Goal: Task Accomplishment & Management: Contribute content

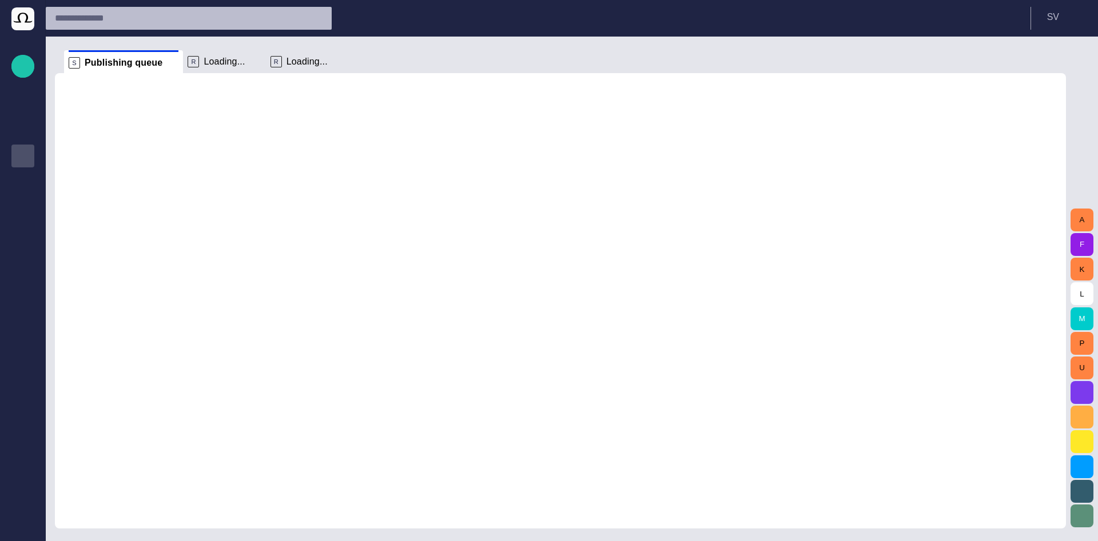
click at [384, 39] on div "S Publishing queue R Loading... R Loading..." at bounding box center [560, 283] width 1011 height 492
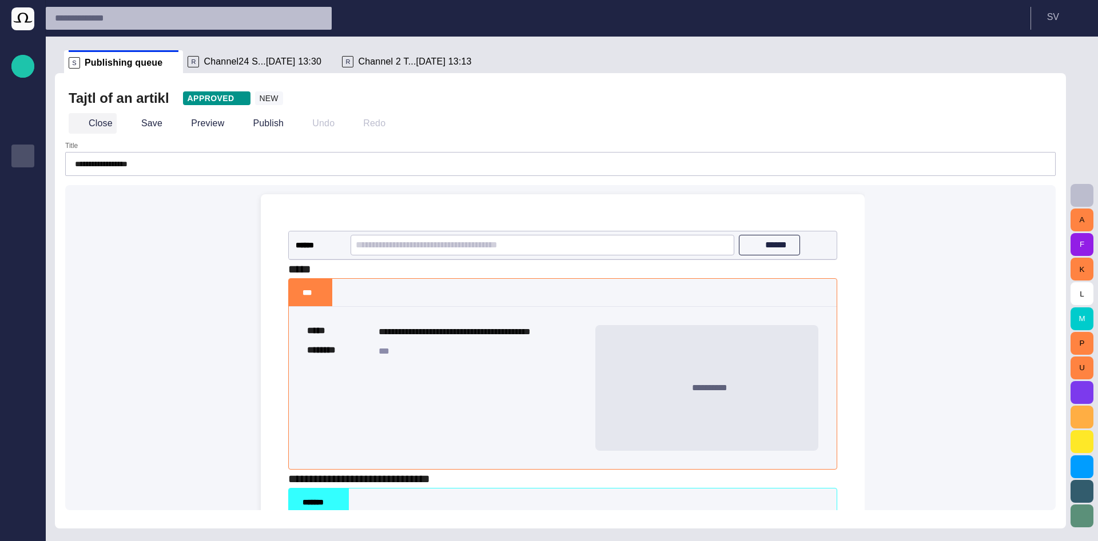
click at [103, 117] on button "Close" at bounding box center [93, 123] width 48 height 21
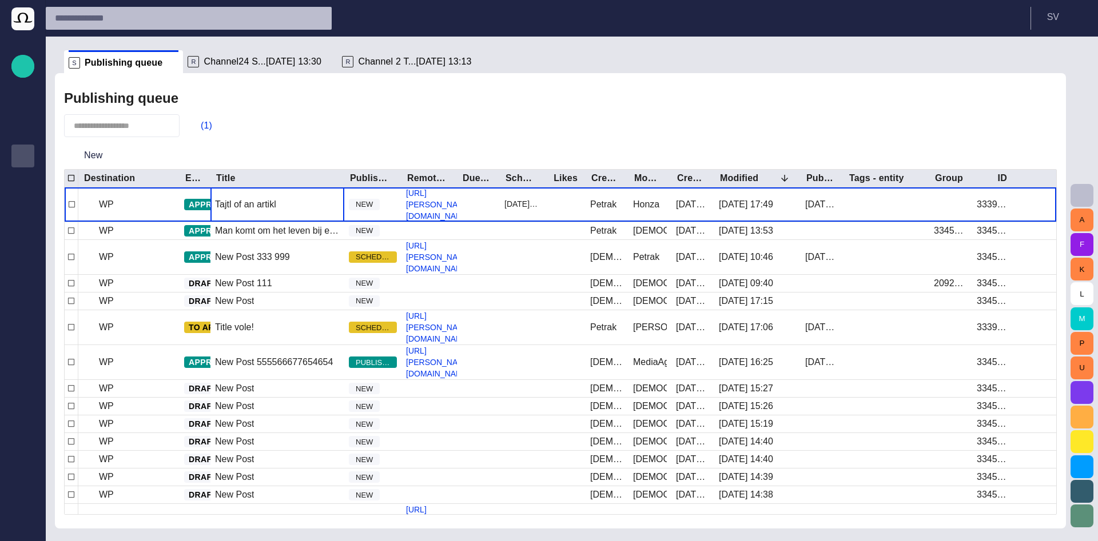
click at [242, 61] on span "Channel24 S...[DATE] 13:30" at bounding box center [263, 61] width 118 height 11
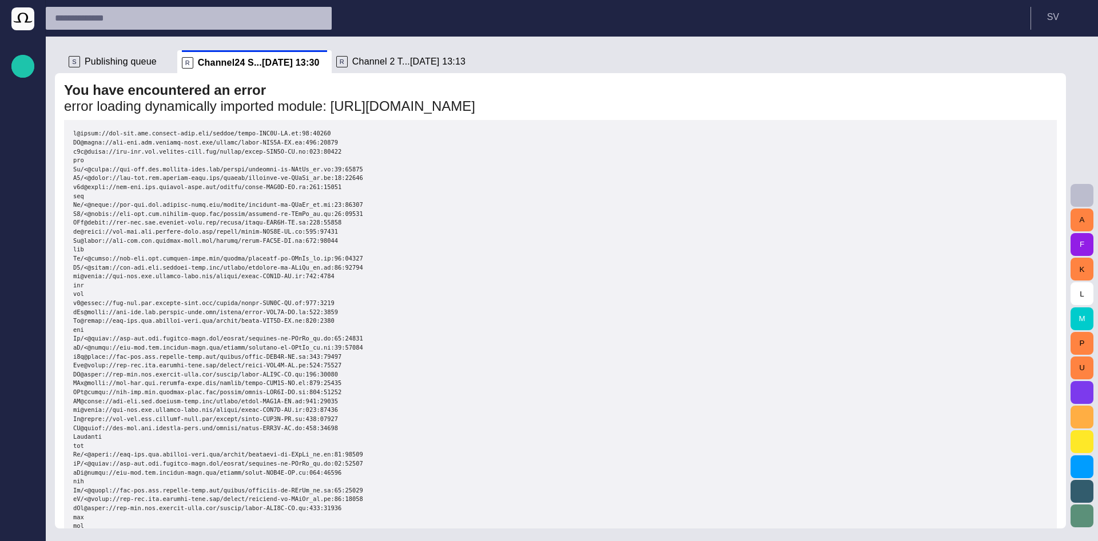
drag, startPoint x: 242, startPoint y: 61, endPoint x: 225, endPoint y: 272, distance: 211.1
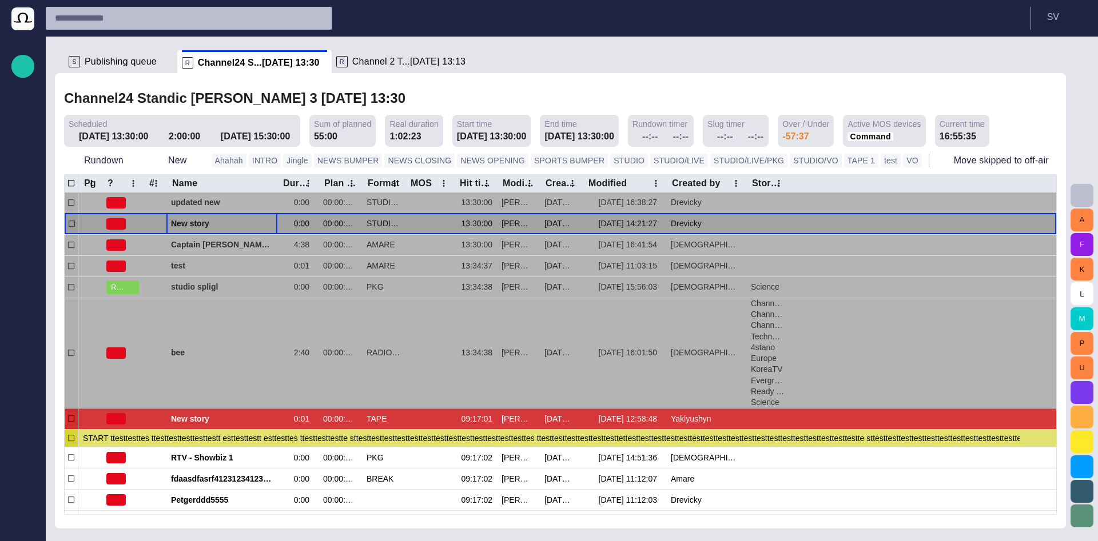
click at [212, 221] on span "New story" at bounding box center [222, 223] width 102 height 11
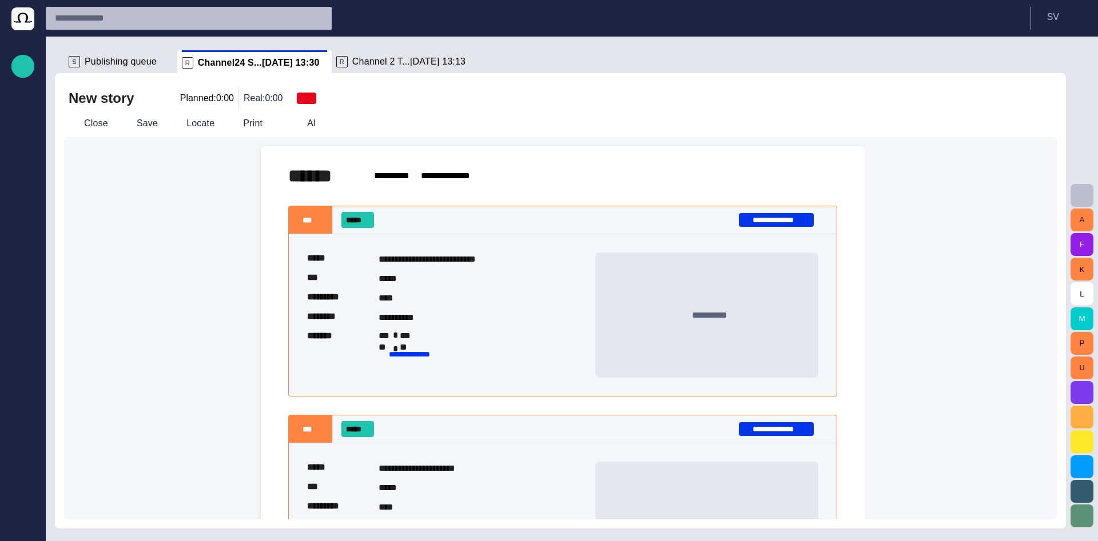
click at [825, 222] on span "button" at bounding box center [824, 219] width 11 height 11
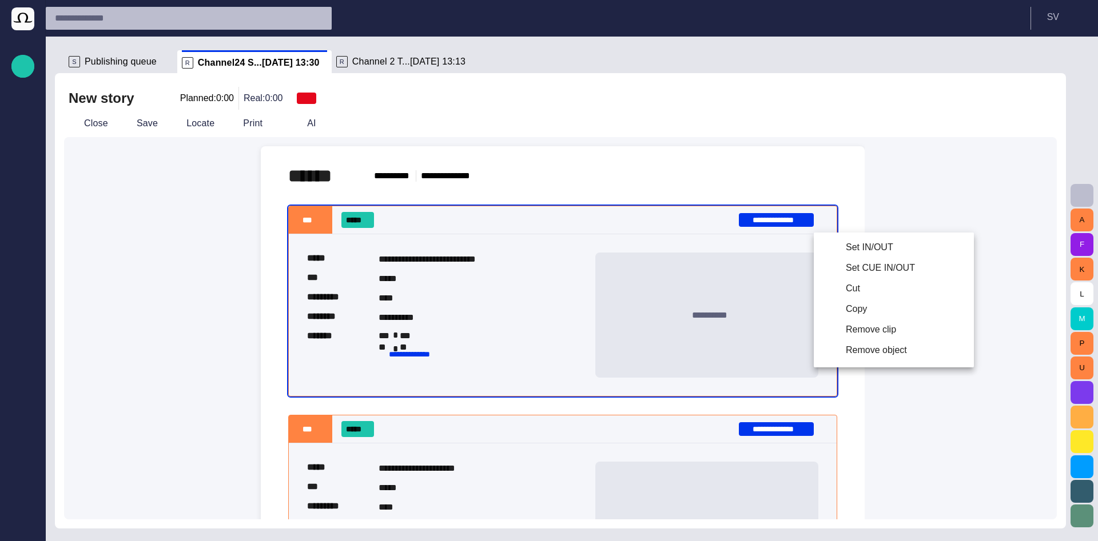
click at [851, 332] on li "Remove clip" at bounding box center [894, 330] width 160 height 21
